Goal: Task Accomplishment & Management: Complete application form

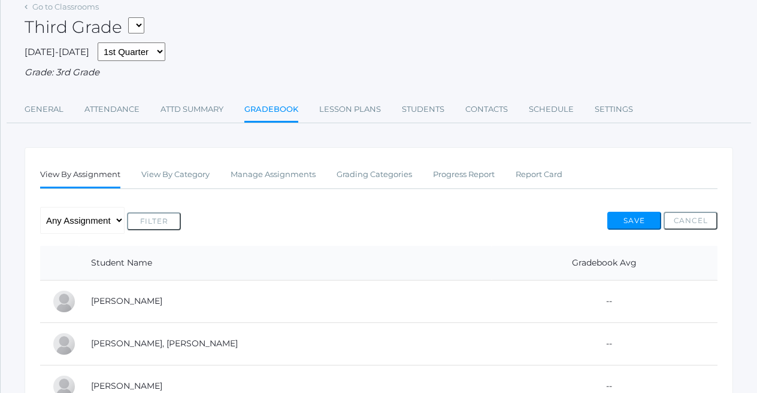
scroll to position [61, 0]
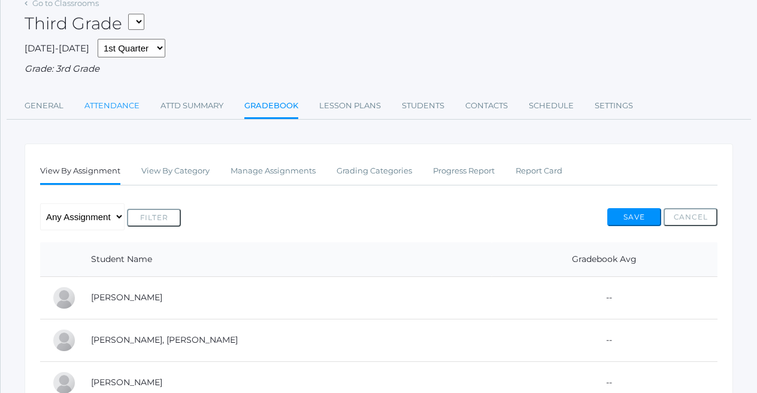
click at [104, 103] on link "Attendance" at bounding box center [111, 106] width 55 height 24
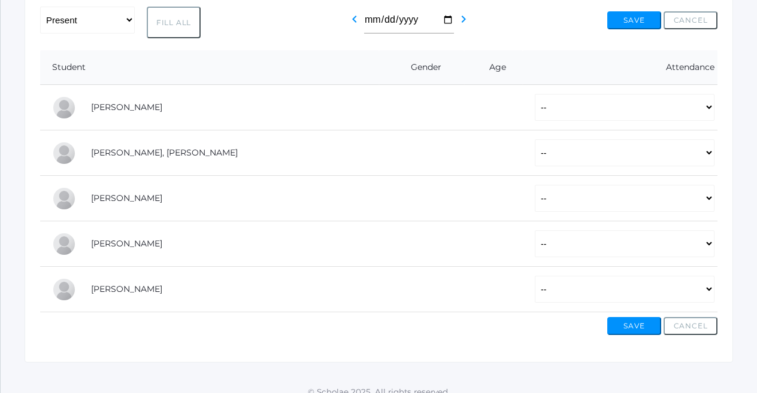
scroll to position [215, 0]
select select "AE"
select select "P"
select select "AE"
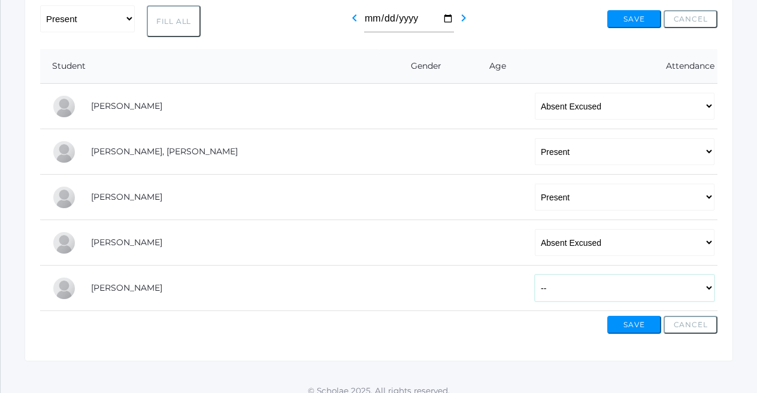
select select "AU"
click at [632, 321] on button "Save" at bounding box center [634, 325] width 54 height 18
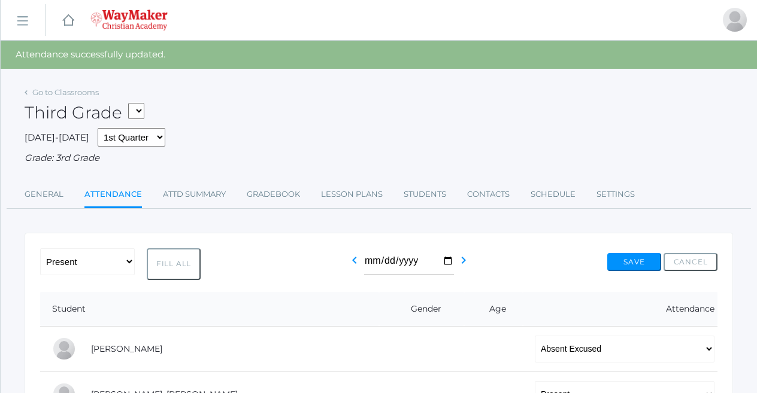
select select "2534"
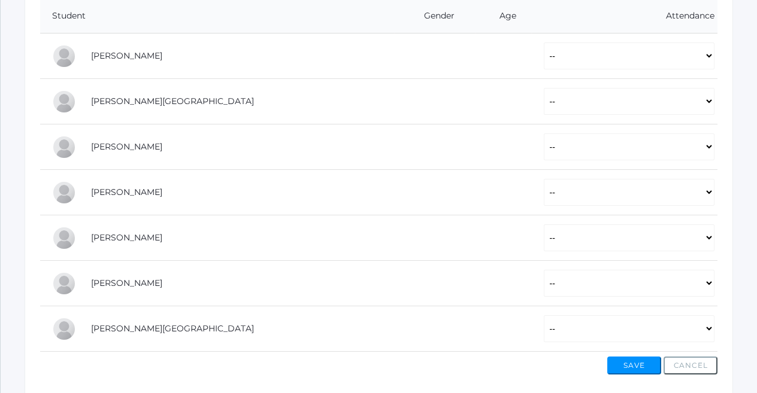
scroll to position [266, 0]
select select "P"
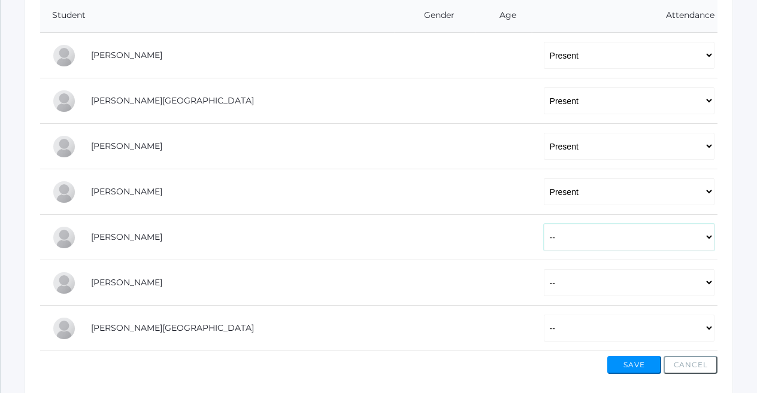
select select "P"
select select "AU"
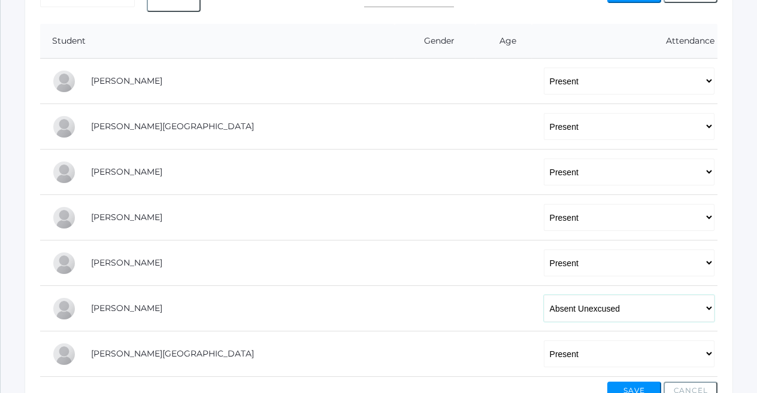
scroll to position [226, 0]
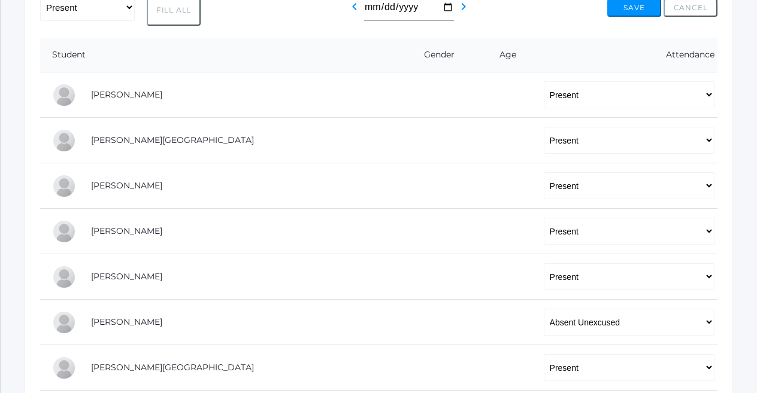
click at [628, 7] on button "Save" at bounding box center [634, 8] width 54 height 18
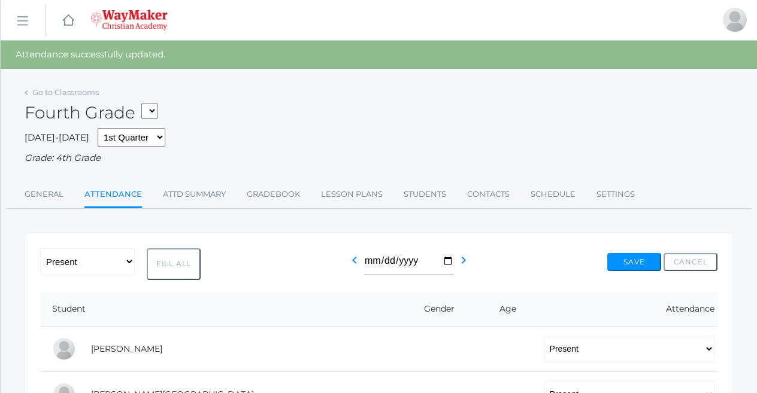
select select "2535"
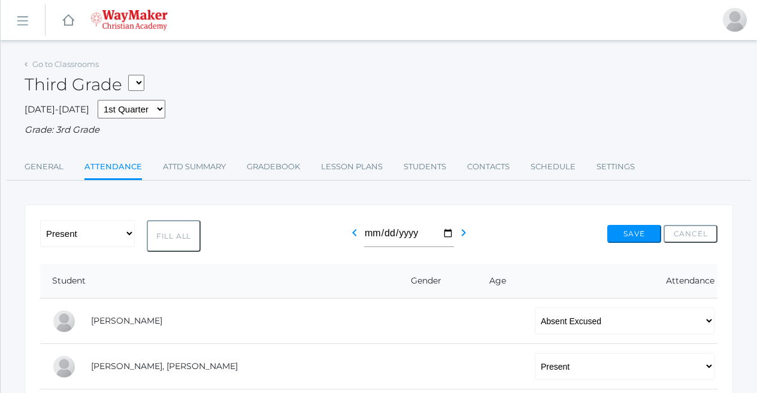
select select "2534"
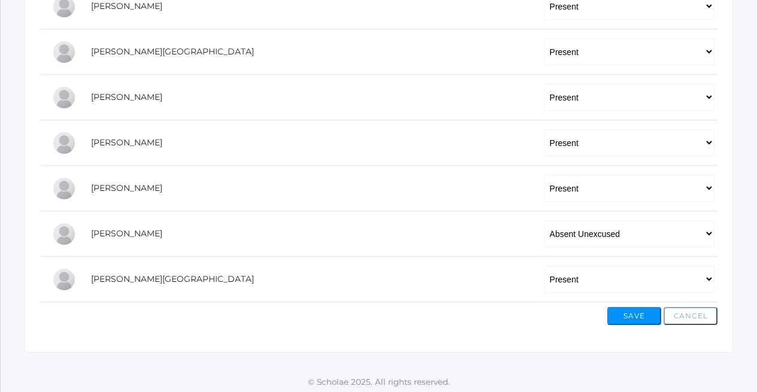
scroll to position [314, 0]
select select "AE"
click at [649, 311] on button "Save" at bounding box center [634, 317] width 54 height 18
